Goal: Information Seeking & Learning: Find specific page/section

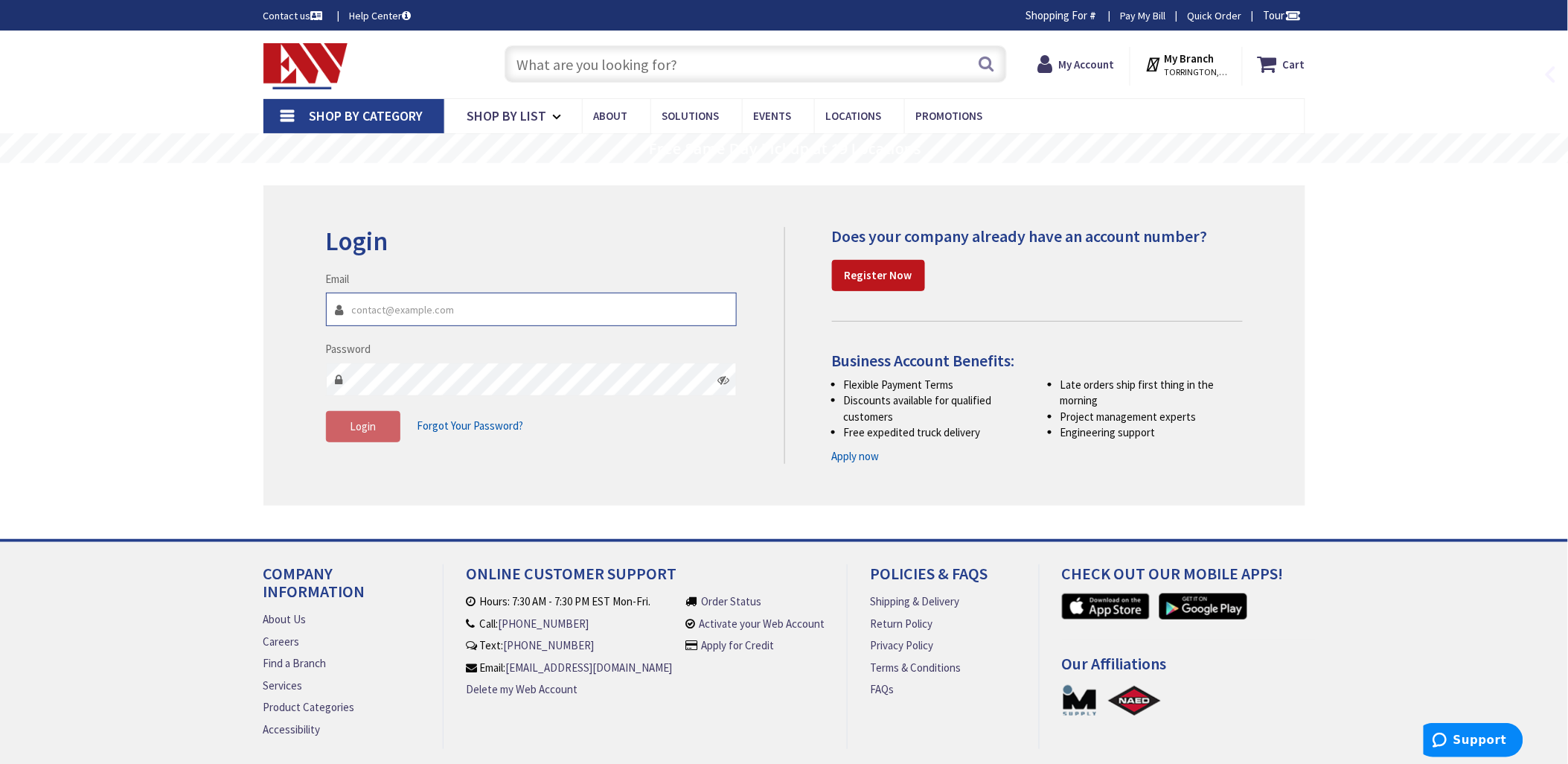
click at [382, 306] on input "Email" at bounding box center [532, 309] width 412 height 33
type input "[EMAIL_ADDRESS][DOMAIN_NAME]"
click at [354, 424] on span "Login" at bounding box center [363, 426] width 26 height 14
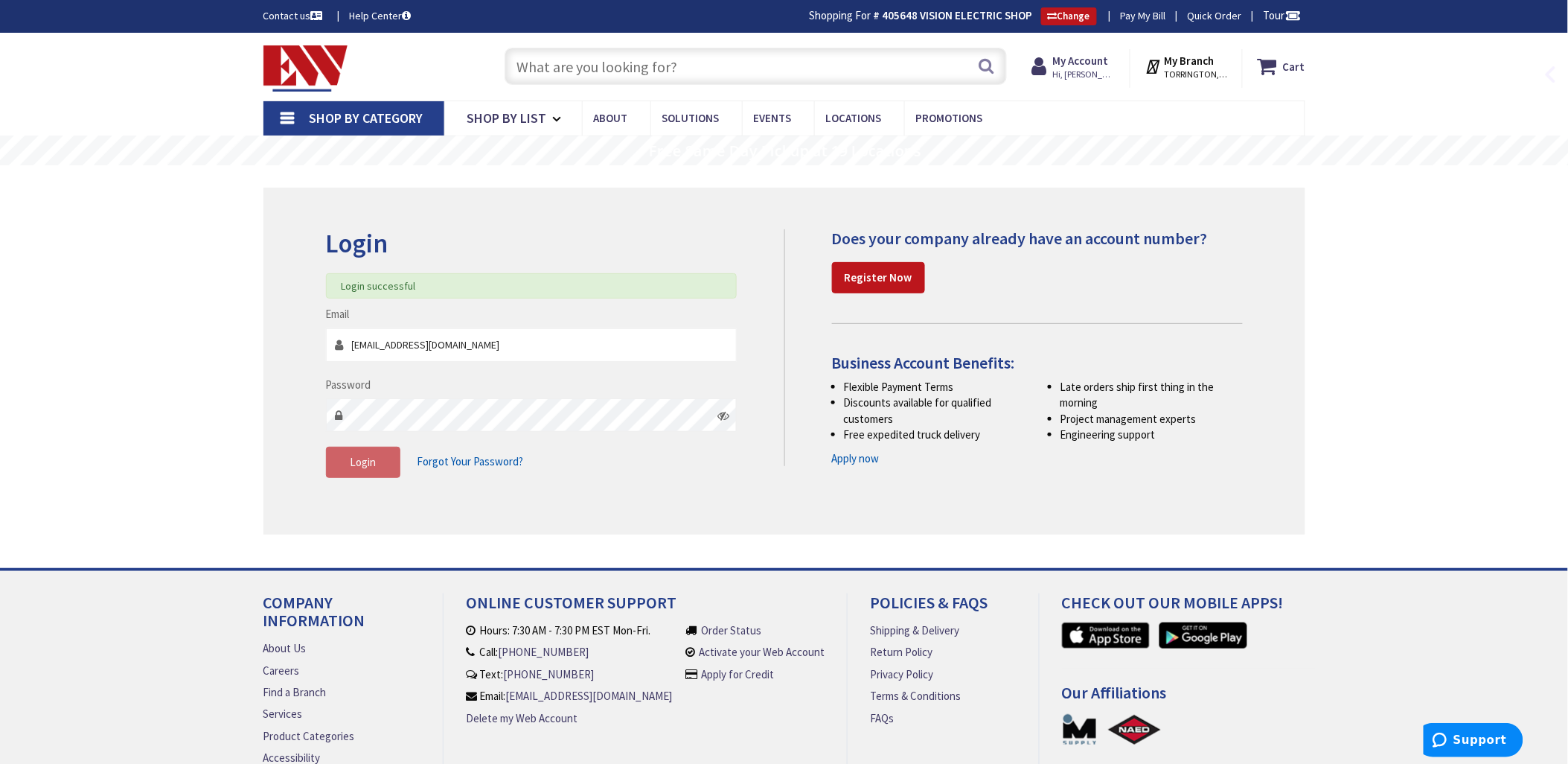
click at [545, 67] on input "text" at bounding box center [756, 66] width 502 height 38
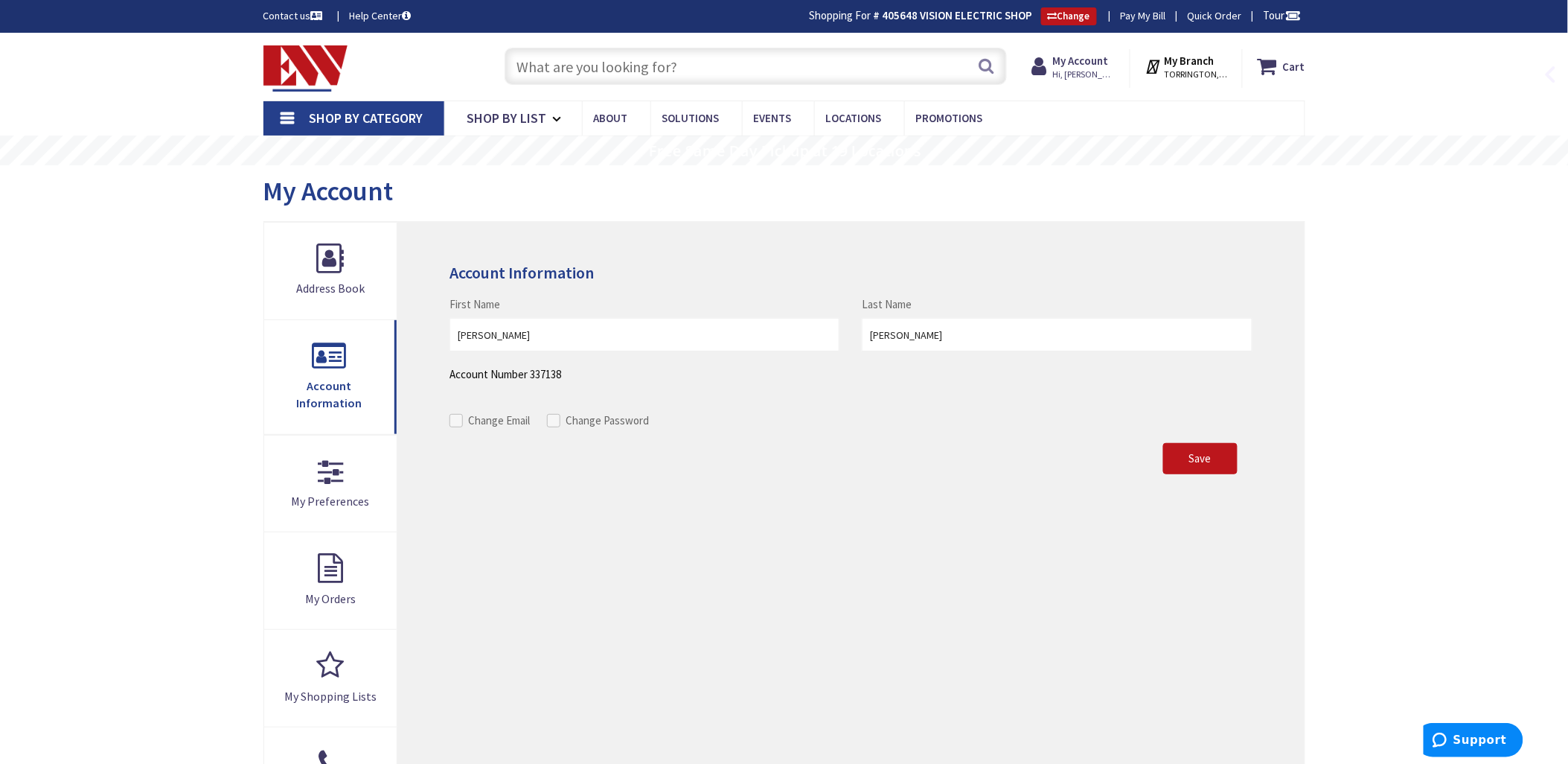
click at [566, 64] on input "text" at bounding box center [756, 66] width 502 height 38
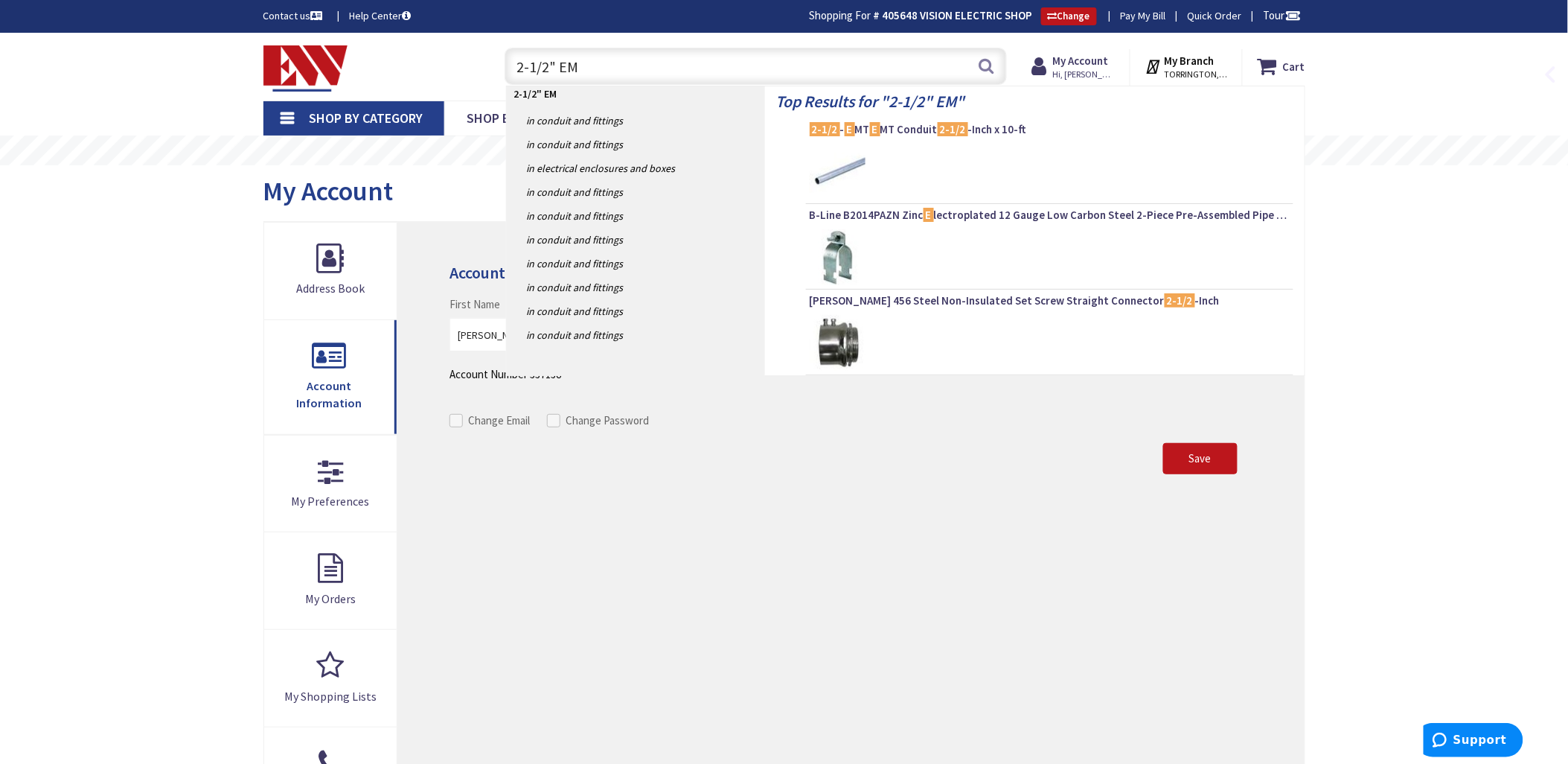
type input "2-1/2" EMT"
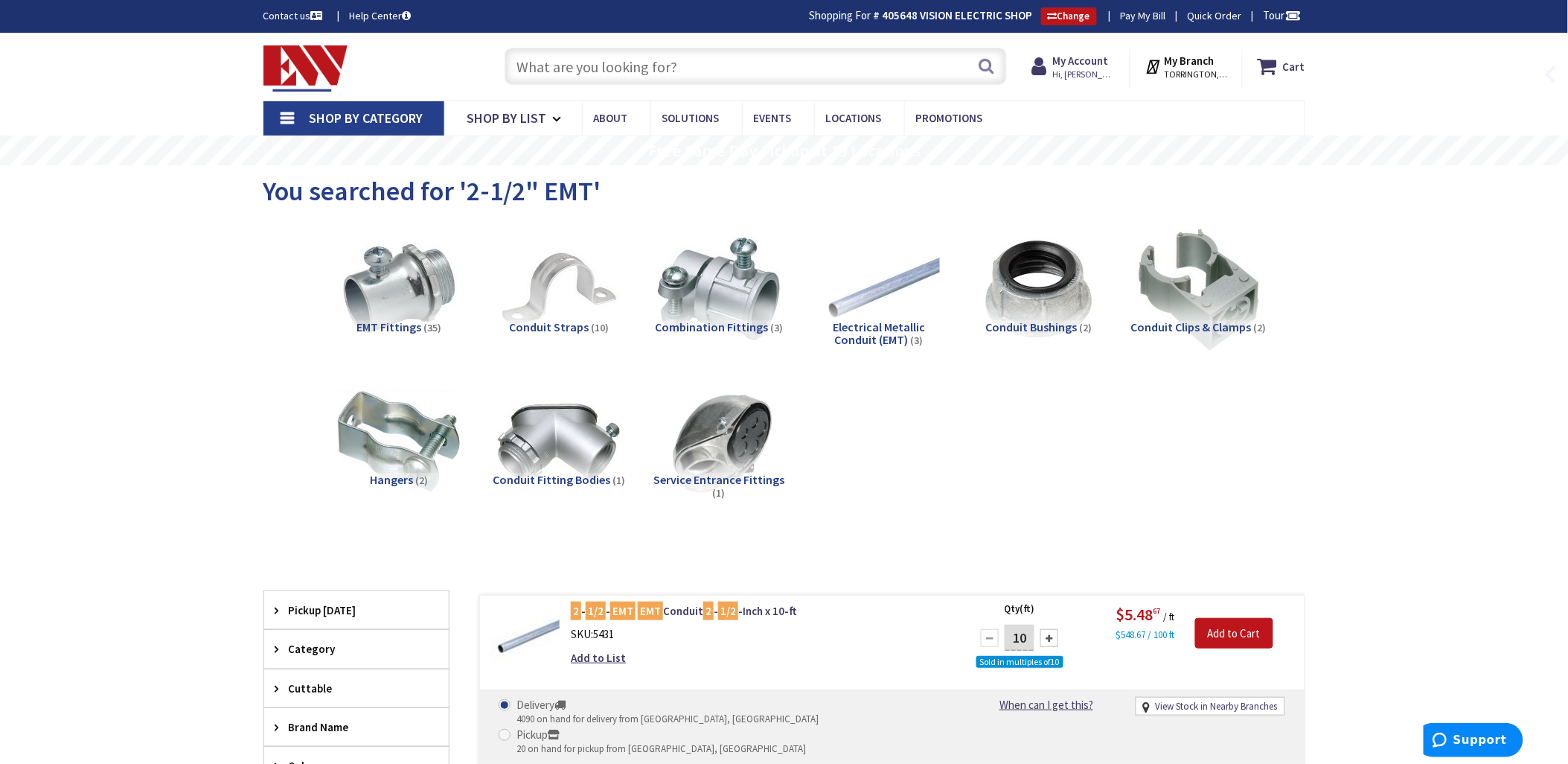
click at [533, 61] on input "text" at bounding box center [756, 66] width 502 height 38
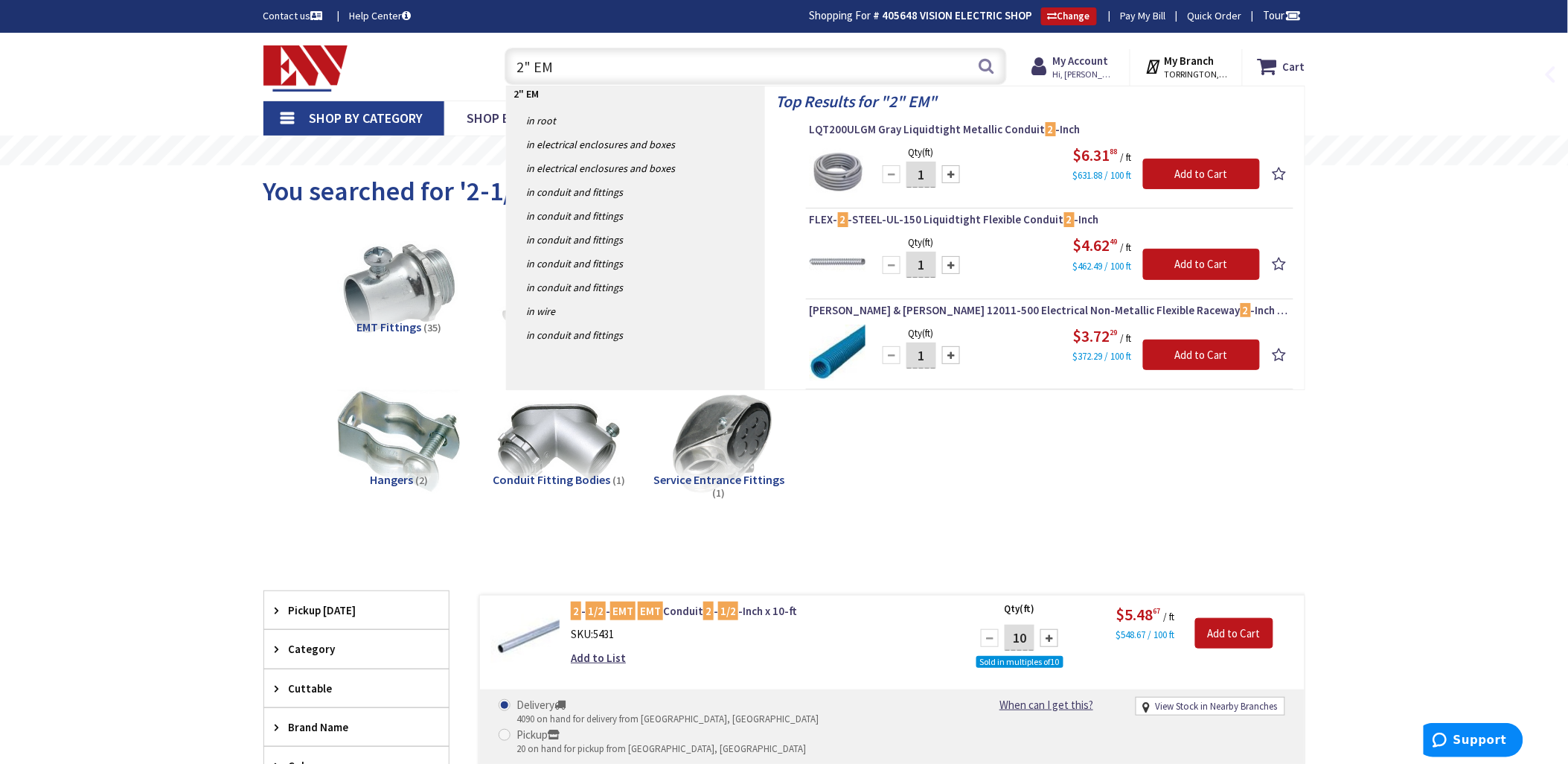
type input "2" EMT"
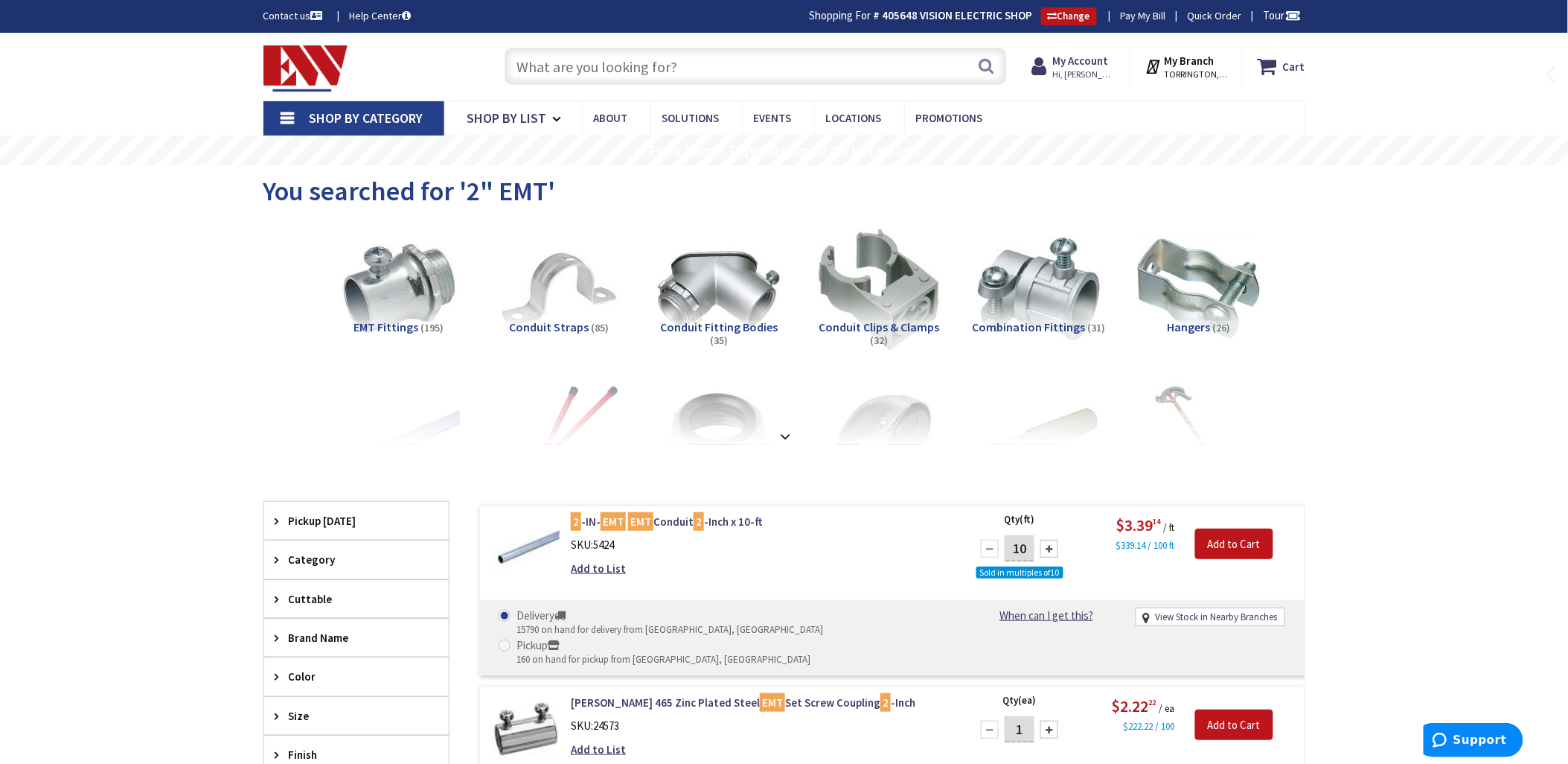
click at [533, 63] on input "text" at bounding box center [756, 66] width 502 height 38
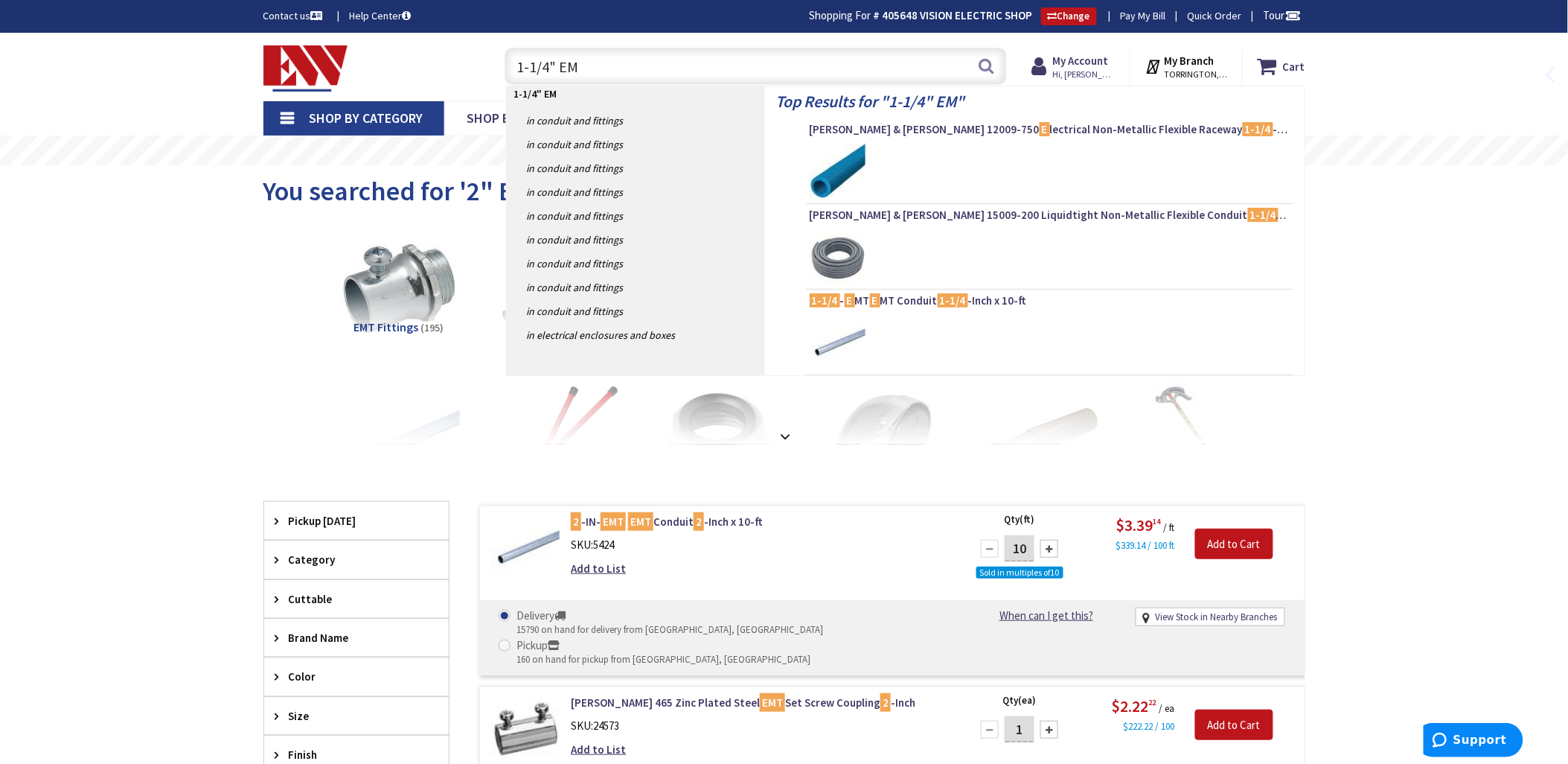
type input "1-1/4" EMT"
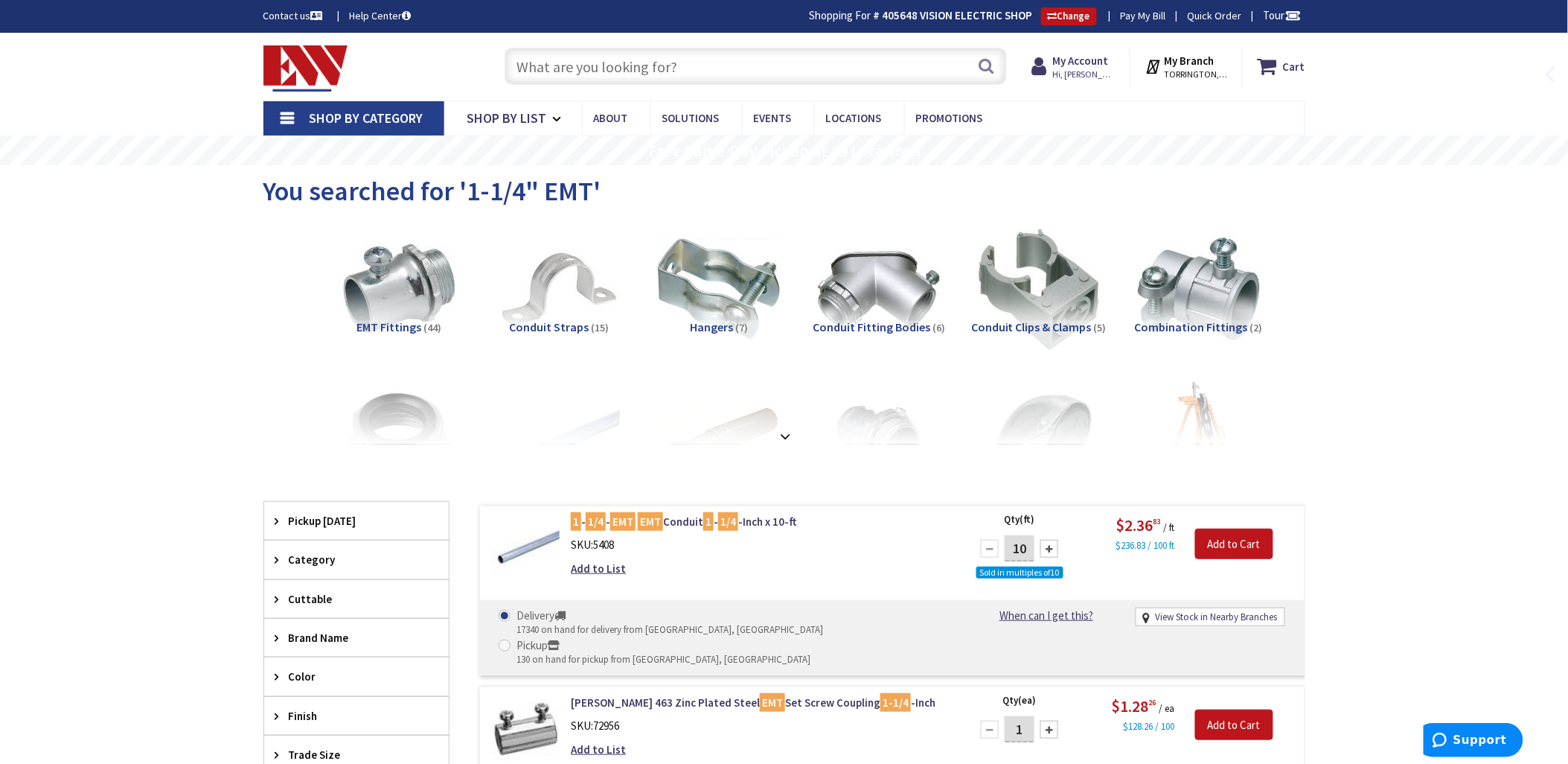
click at [533, 67] on input "text" at bounding box center [756, 66] width 502 height 38
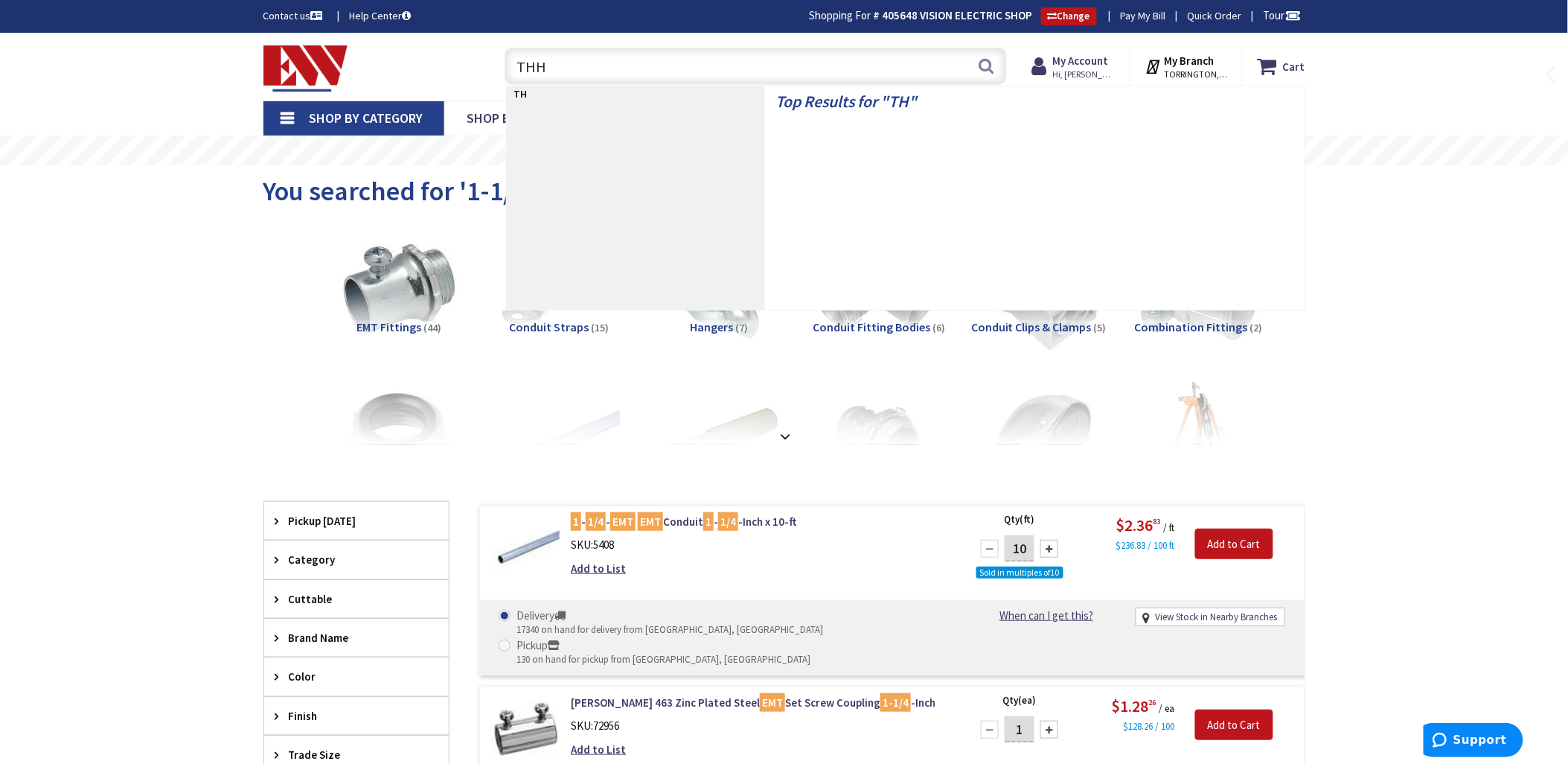
type input "THHN"
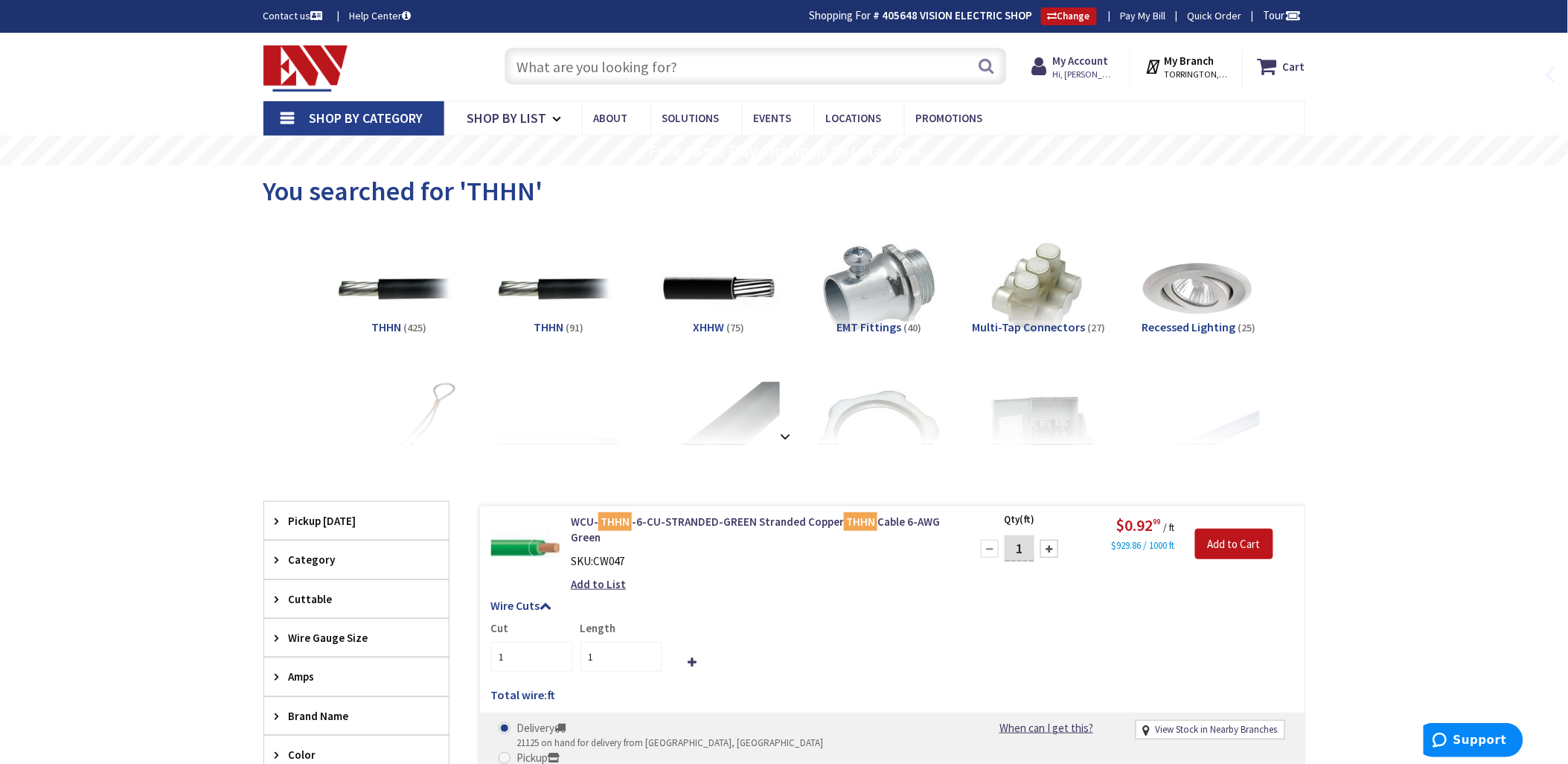
click at [554, 64] on input "text" at bounding box center [756, 66] width 502 height 38
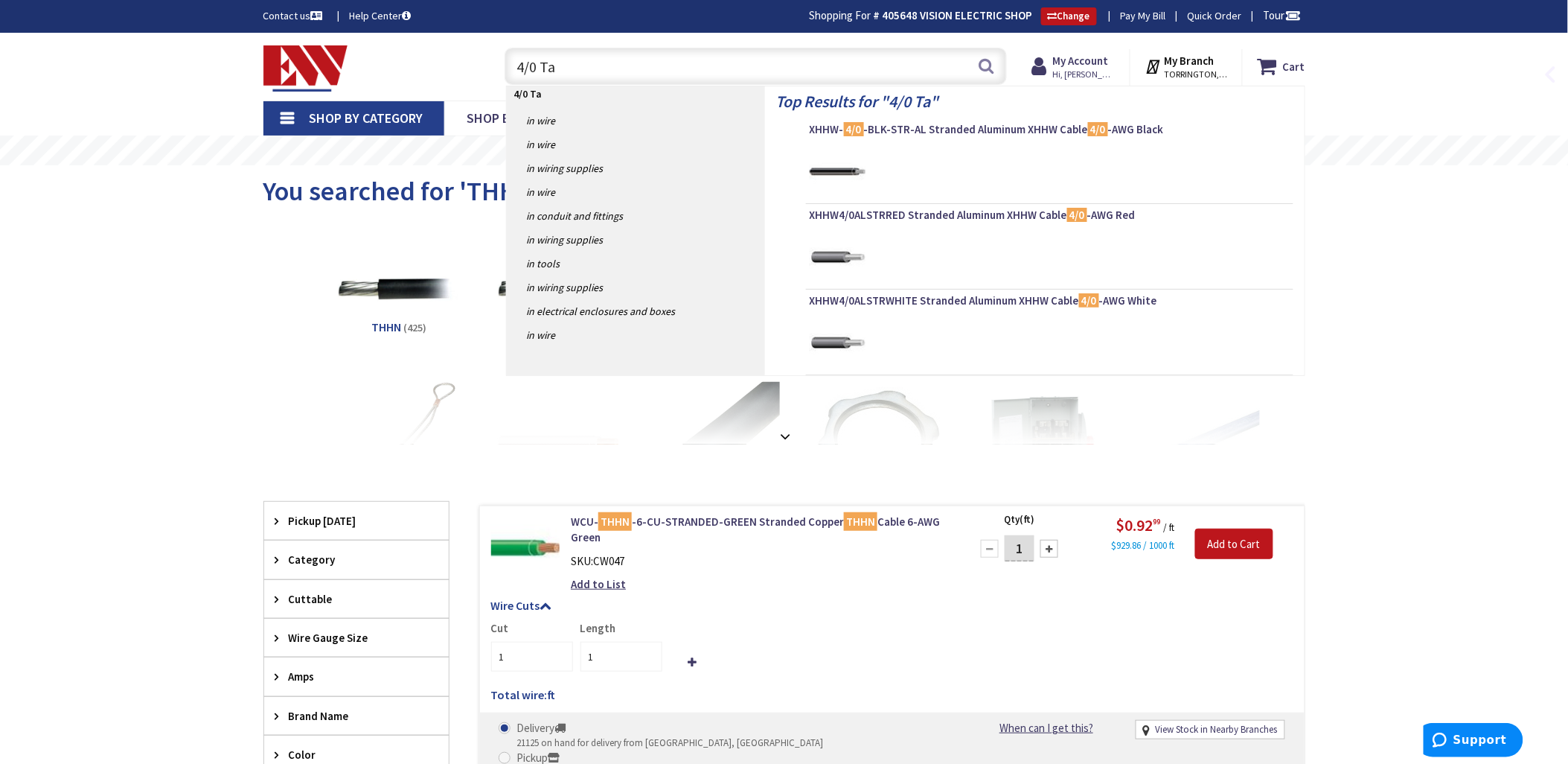
type input "4/0 Tap"
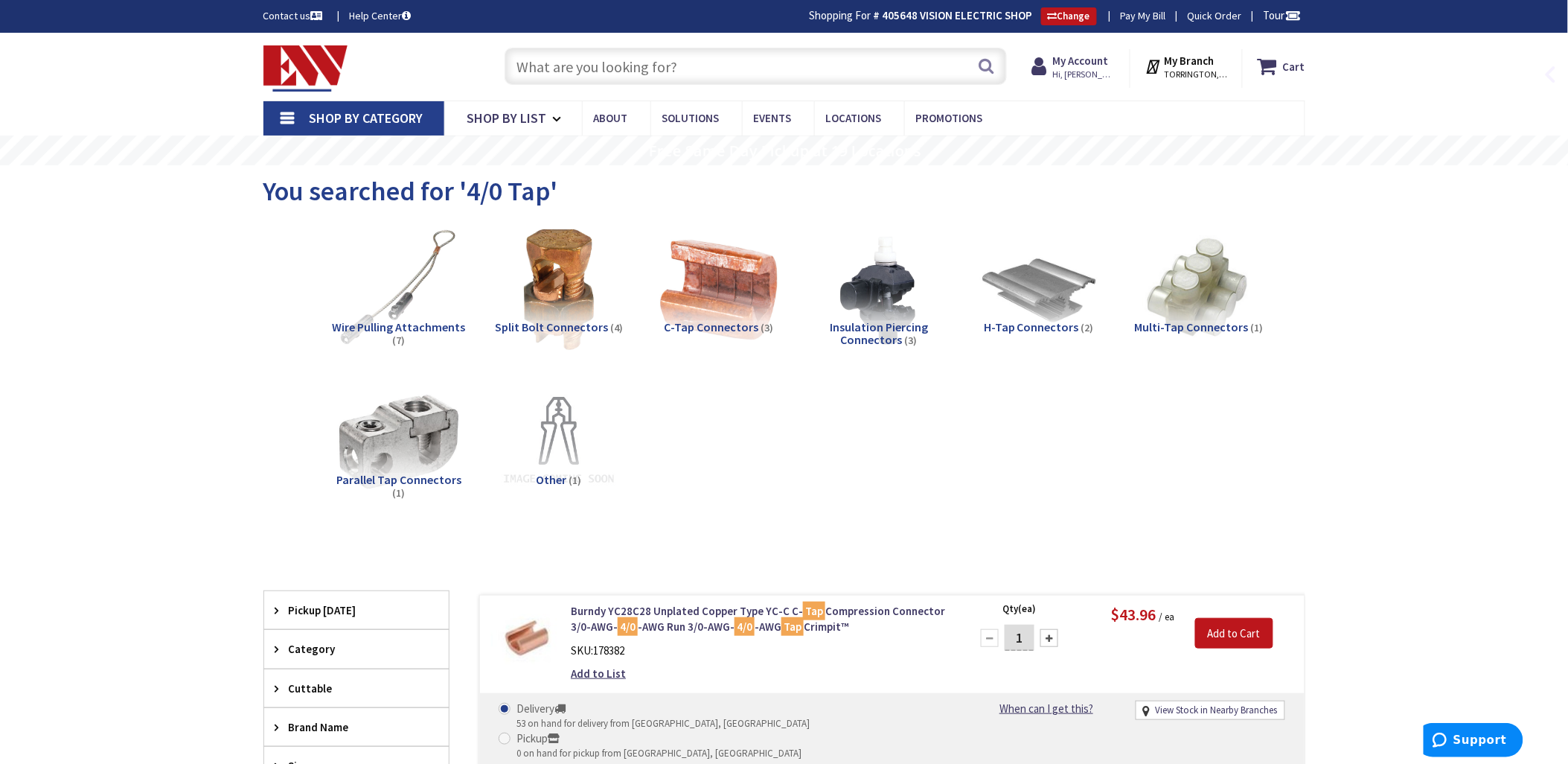
click at [1208, 286] on img at bounding box center [1198, 289] width 135 height 135
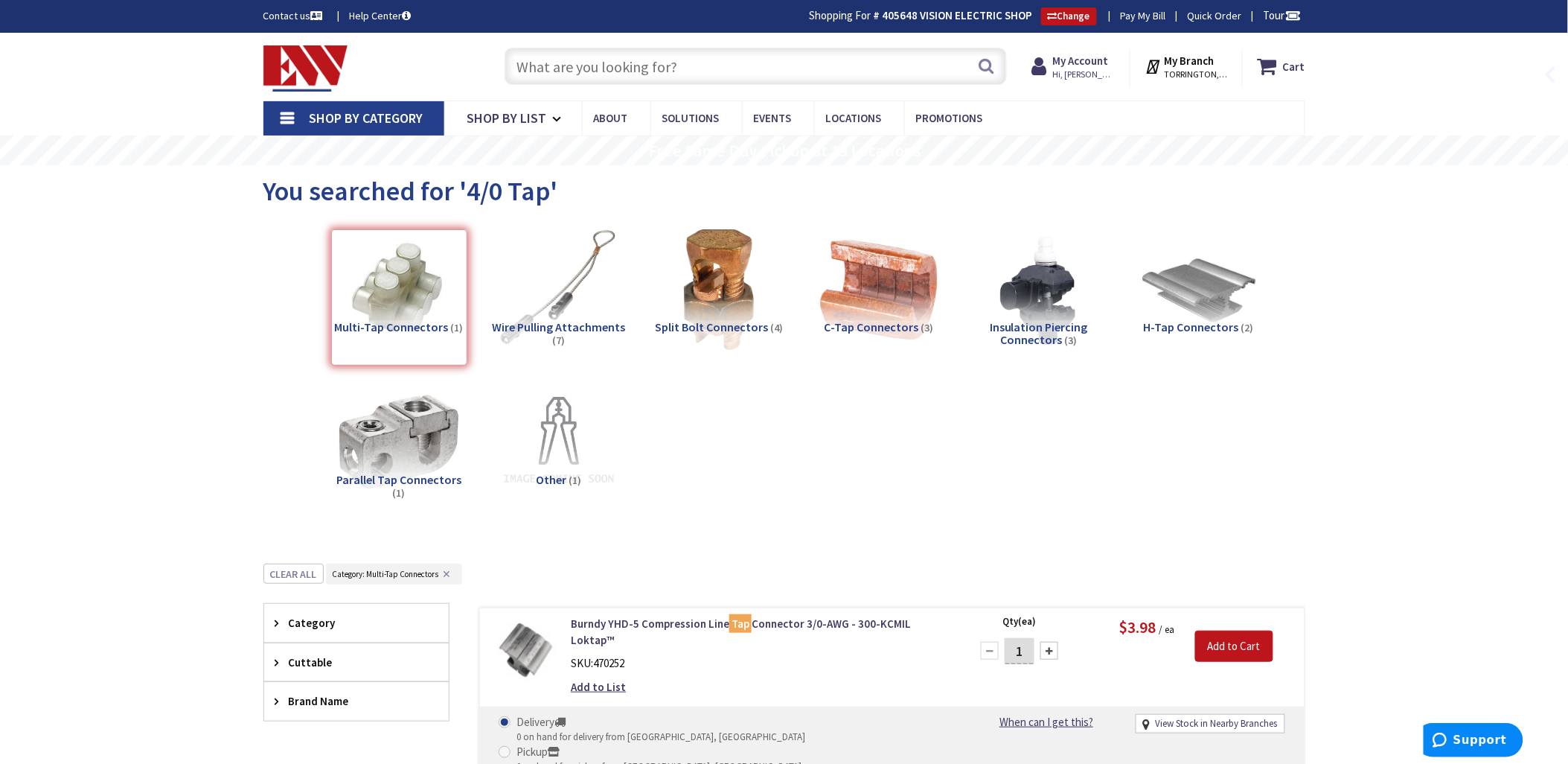
click at [382, 287] on div "Multi-Tap Connectors (1)" at bounding box center [399, 297] width 136 height 136
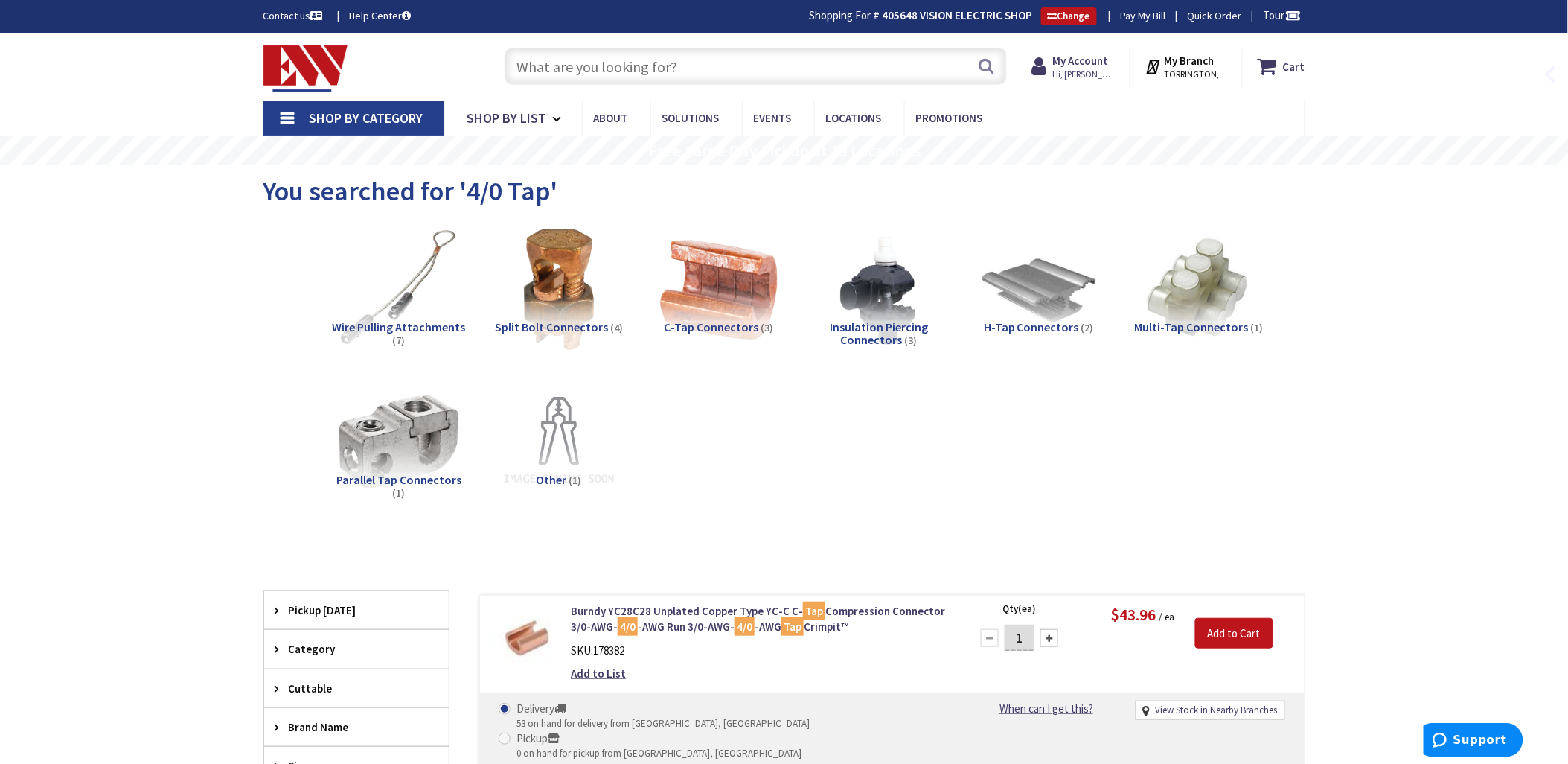
click at [1190, 305] on img at bounding box center [1198, 289] width 135 height 135
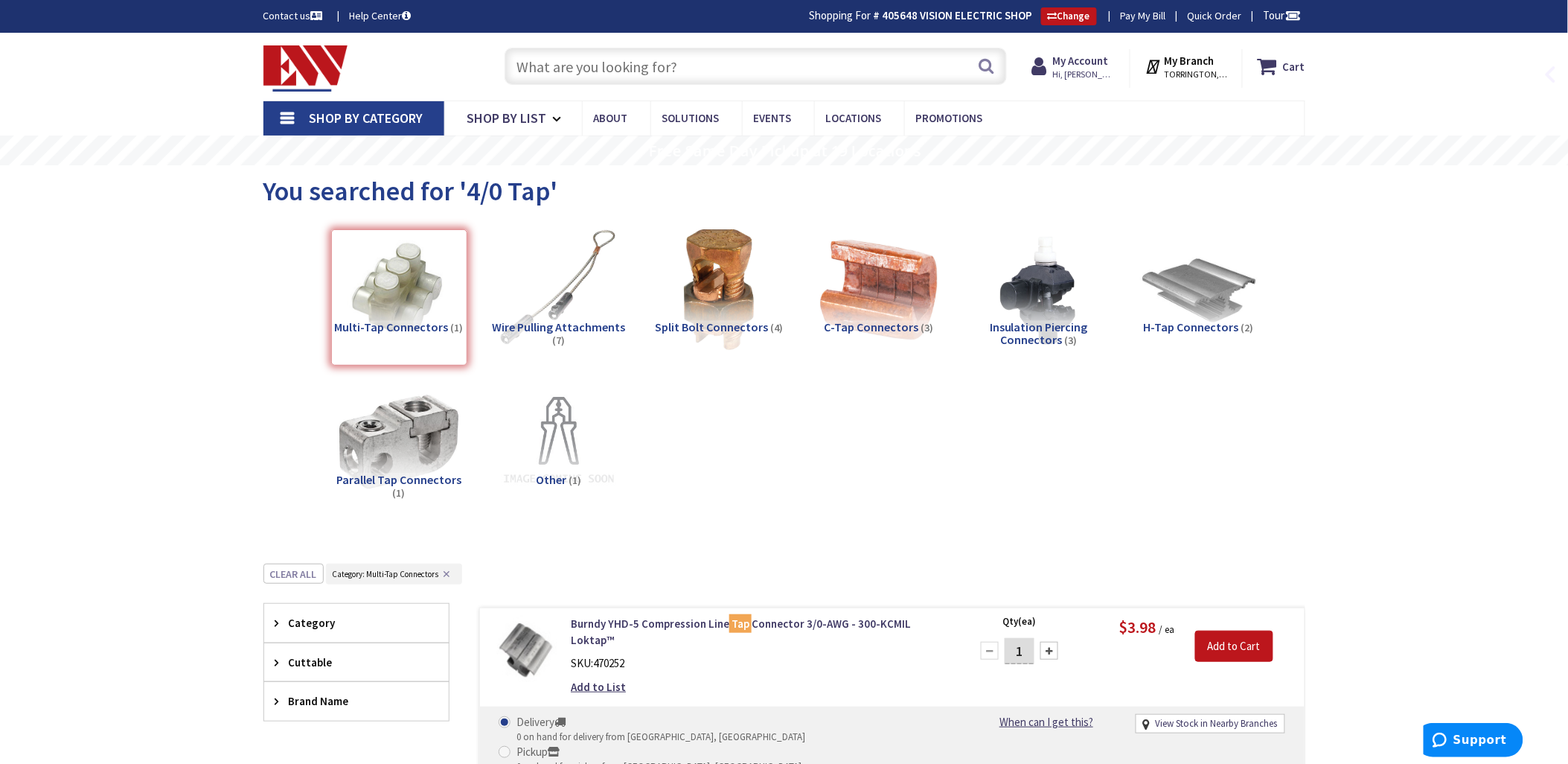
click at [537, 61] on input "text" at bounding box center [756, 66] width 502 height 38
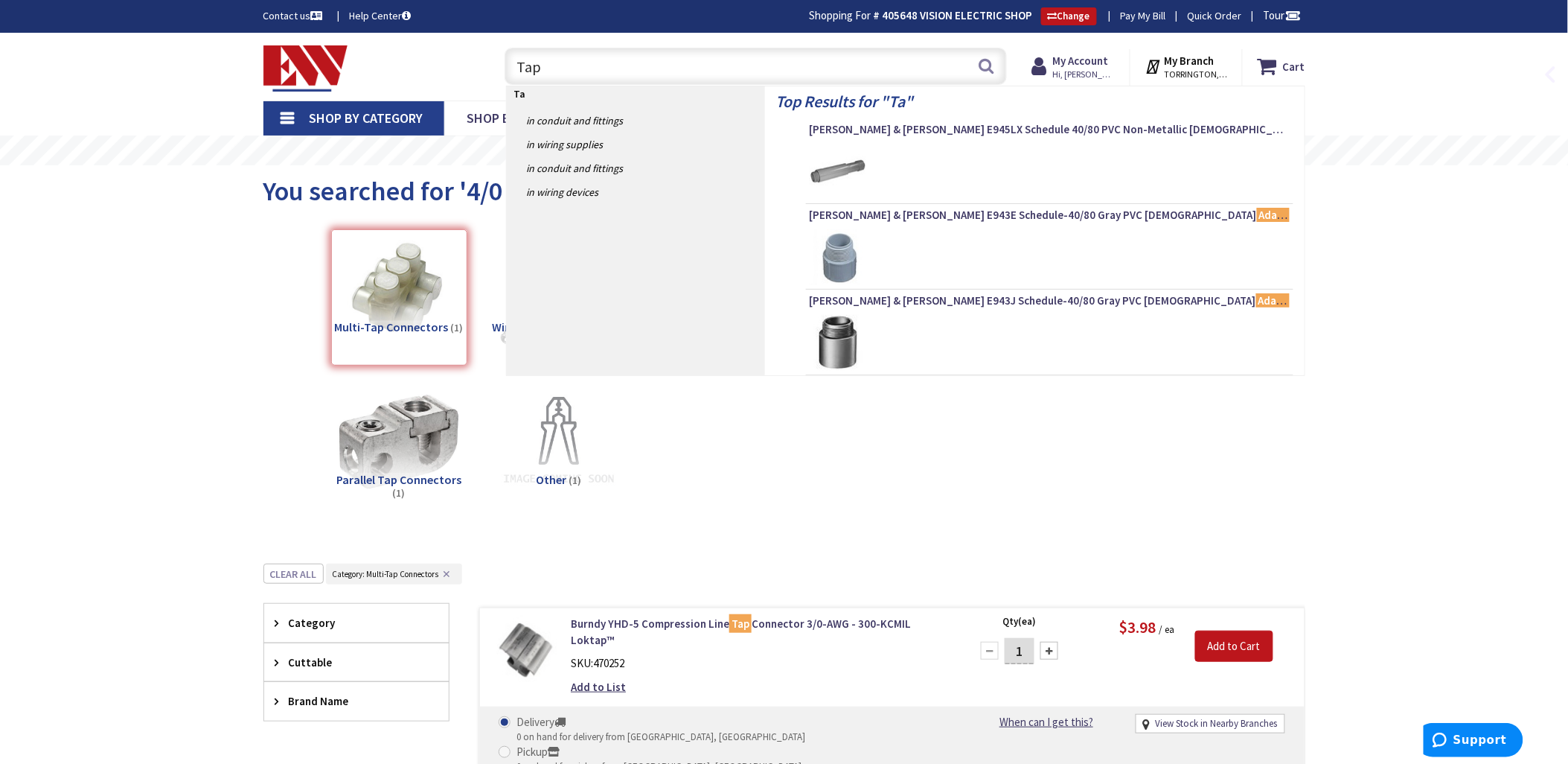
type input "Taps"
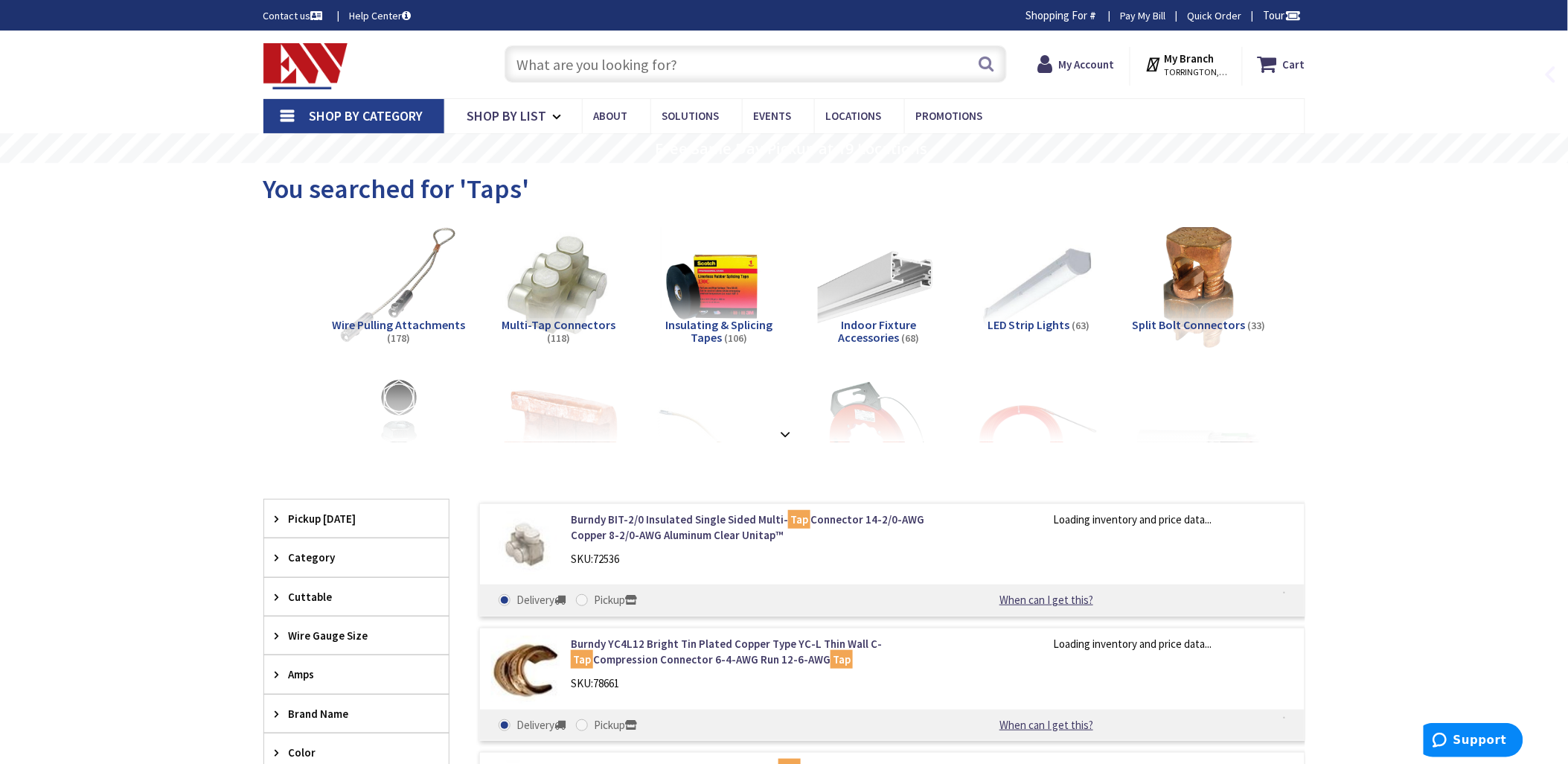
click at [559, 289] on img at bounding box center [558, 286] width 135 height 135
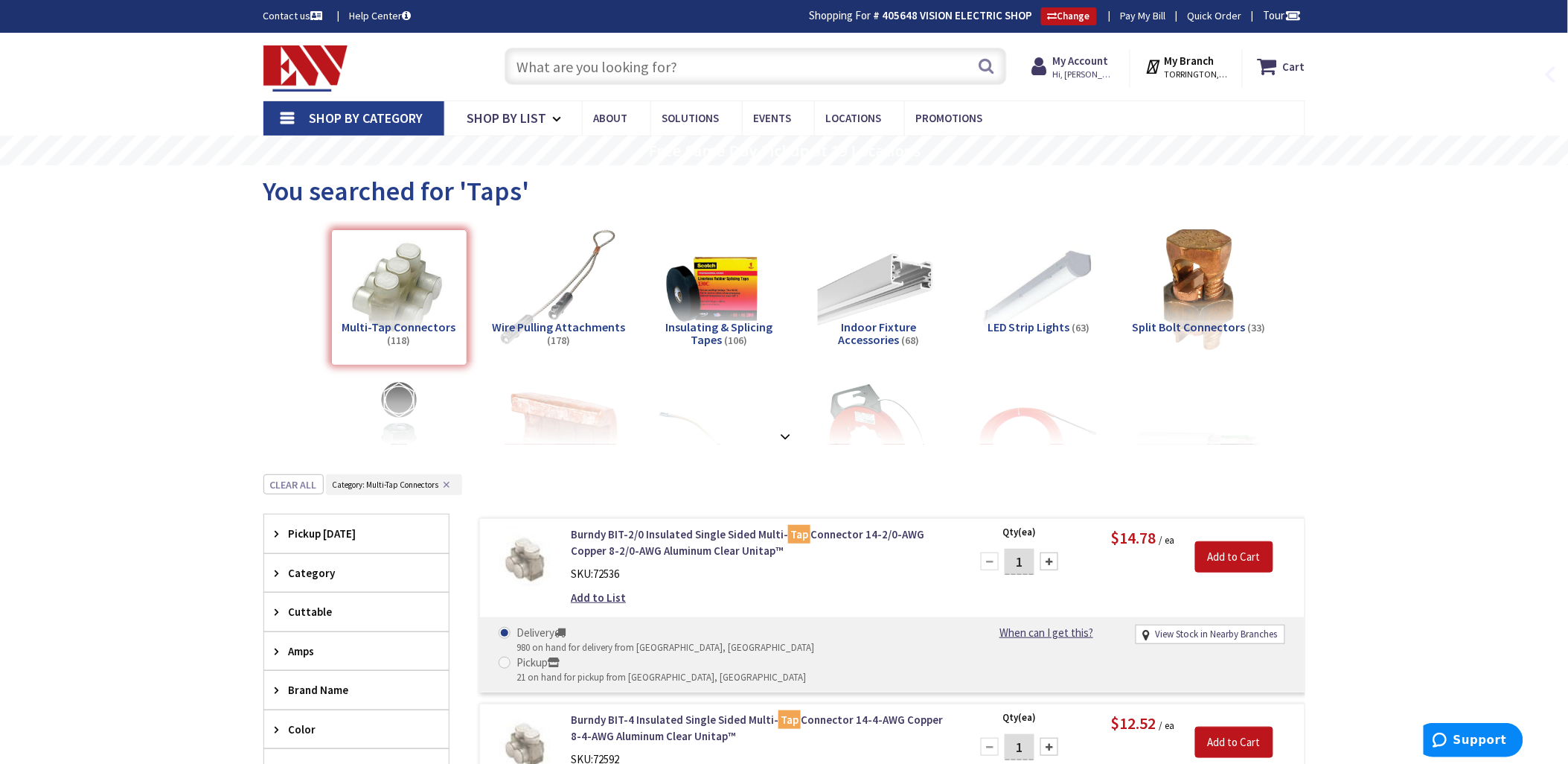
drag, startPoint x: 545, startPoint y: 60, endPoint x: 949, endPoint y: 115, distance: 407.7
click at [547, 61] on input "text" at bounding box center [756, 66] width 502 height 38
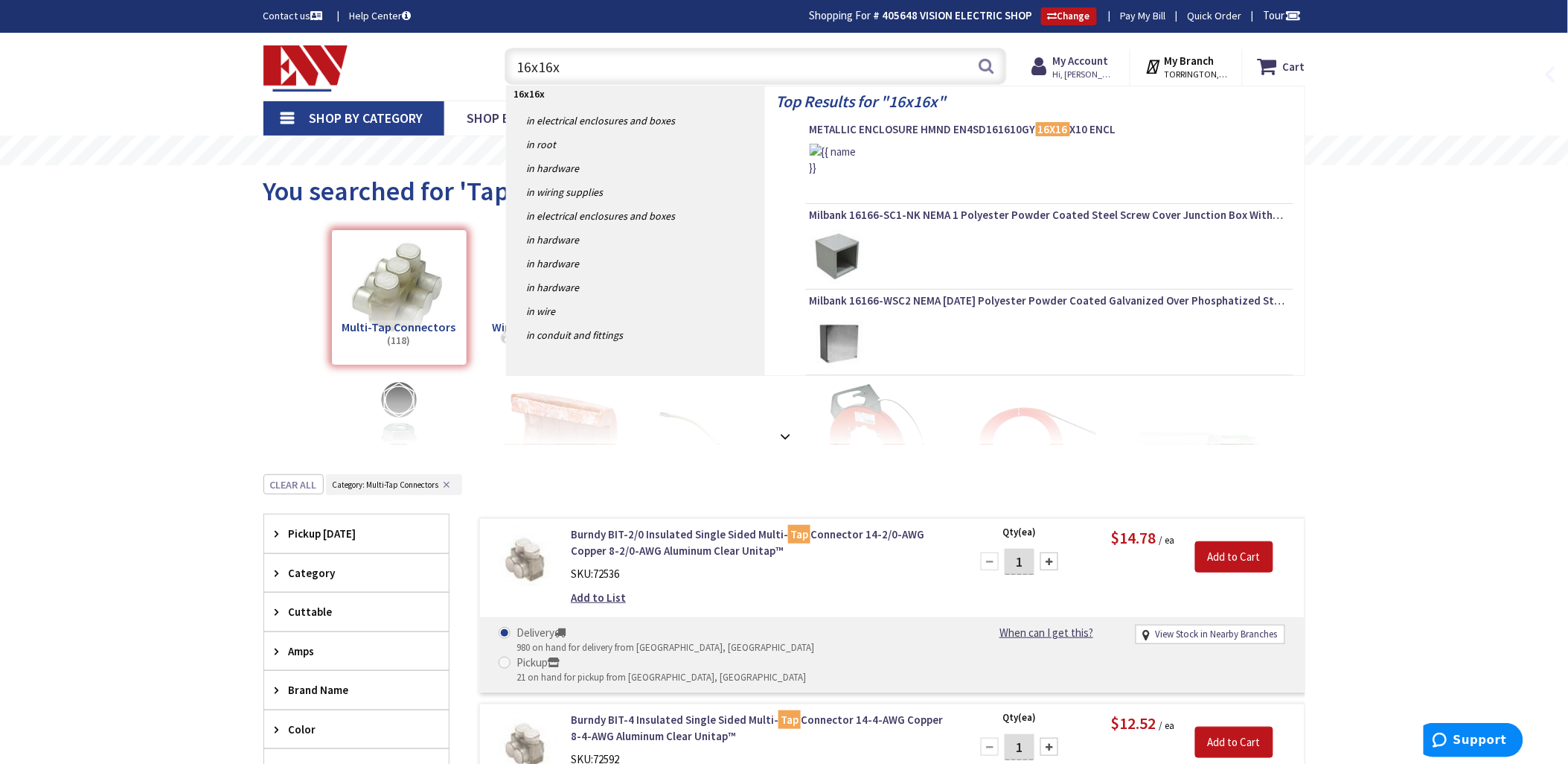
type input "16x16x4"
